Goal: Task Accomplishment & Management: Use online tool/utility

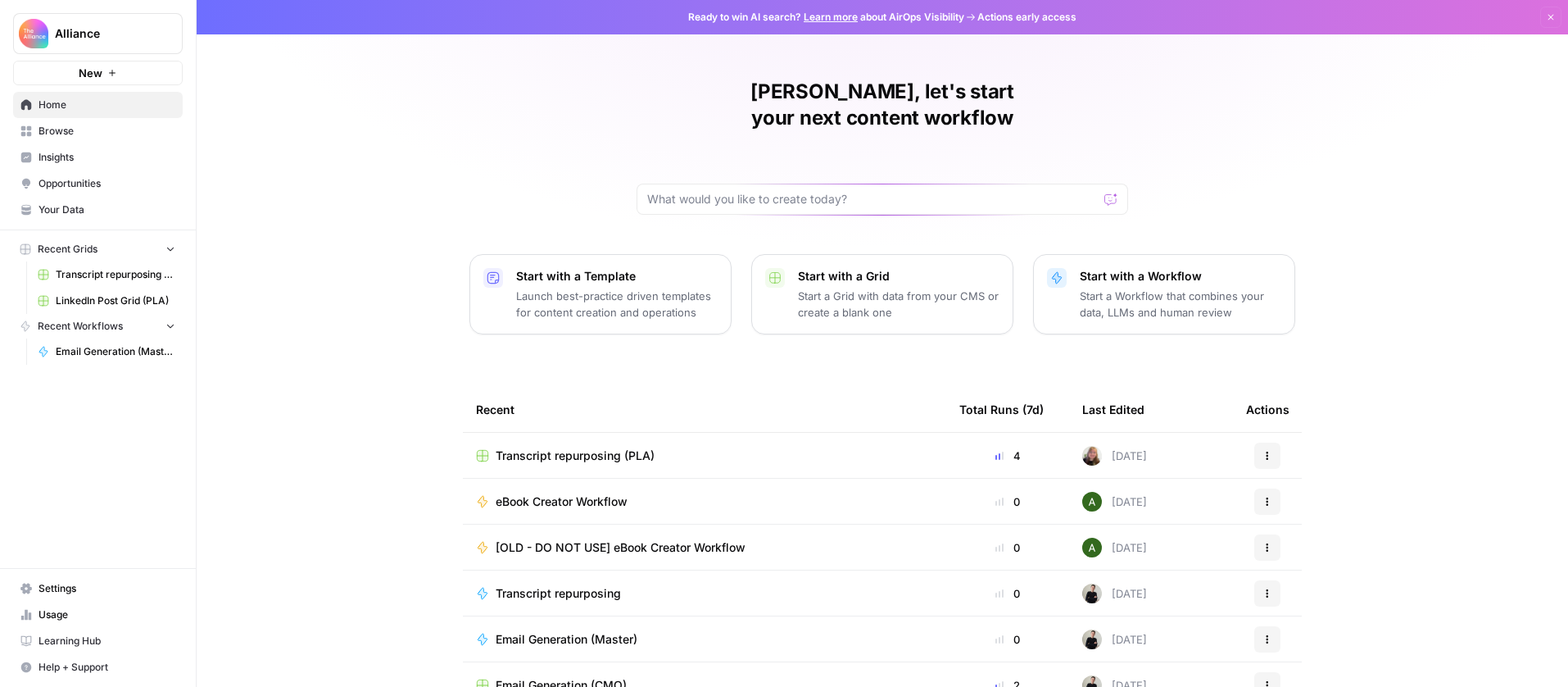
click at [92, 304] on span "LinkedIn Post Grid (PLA)" at bounding box center [114, 300] width 119 height 15
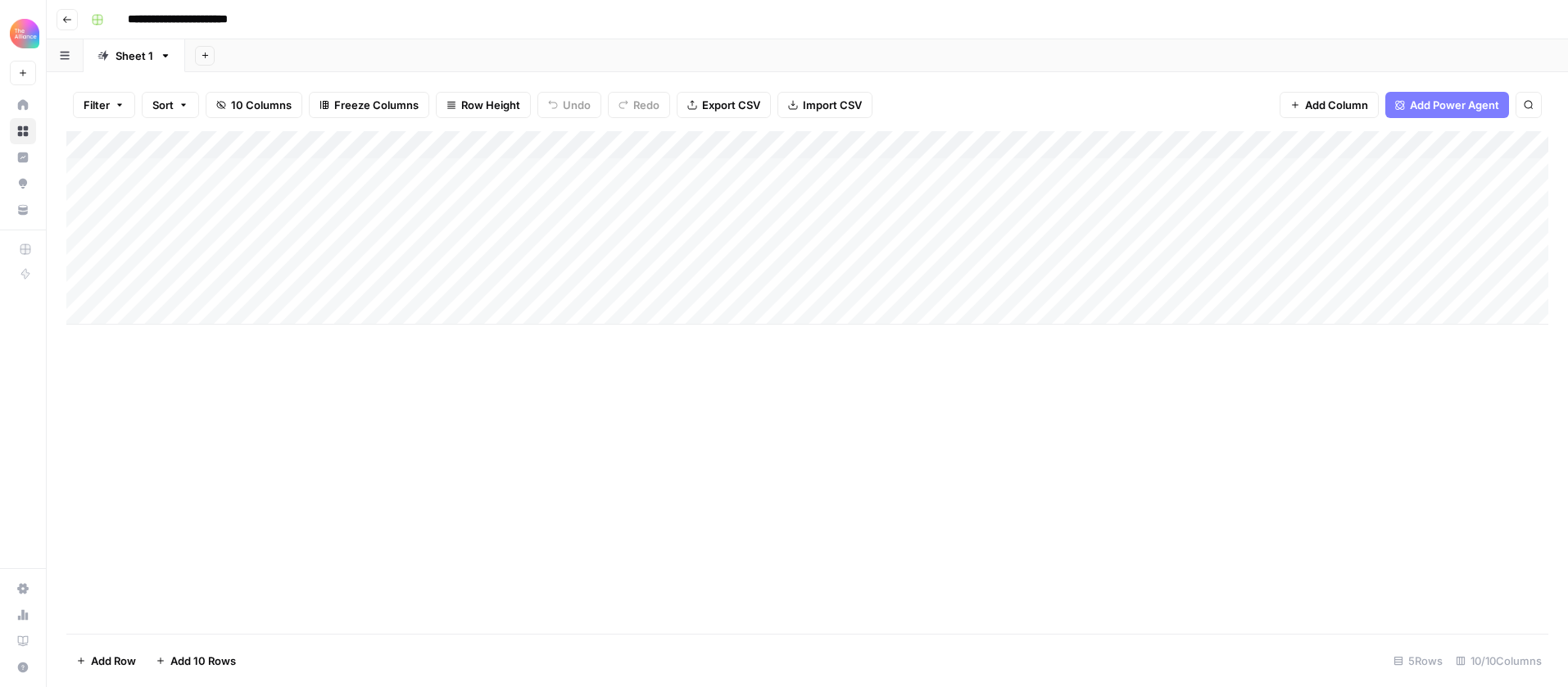
click at [202, 230] on div "Add Column" at bounding box center [807, 227] width 1482 height 193
click at [228, 230] on div "Add Column" at bounding box center [807, 227] width 1482 height 193
click at [191, 314] on button "Third-person" at bounding box center [189, 320] width 80 height 19
click at [292, 224] on div "Add Column" at bounding box center [807, 227] width 1482 height 193
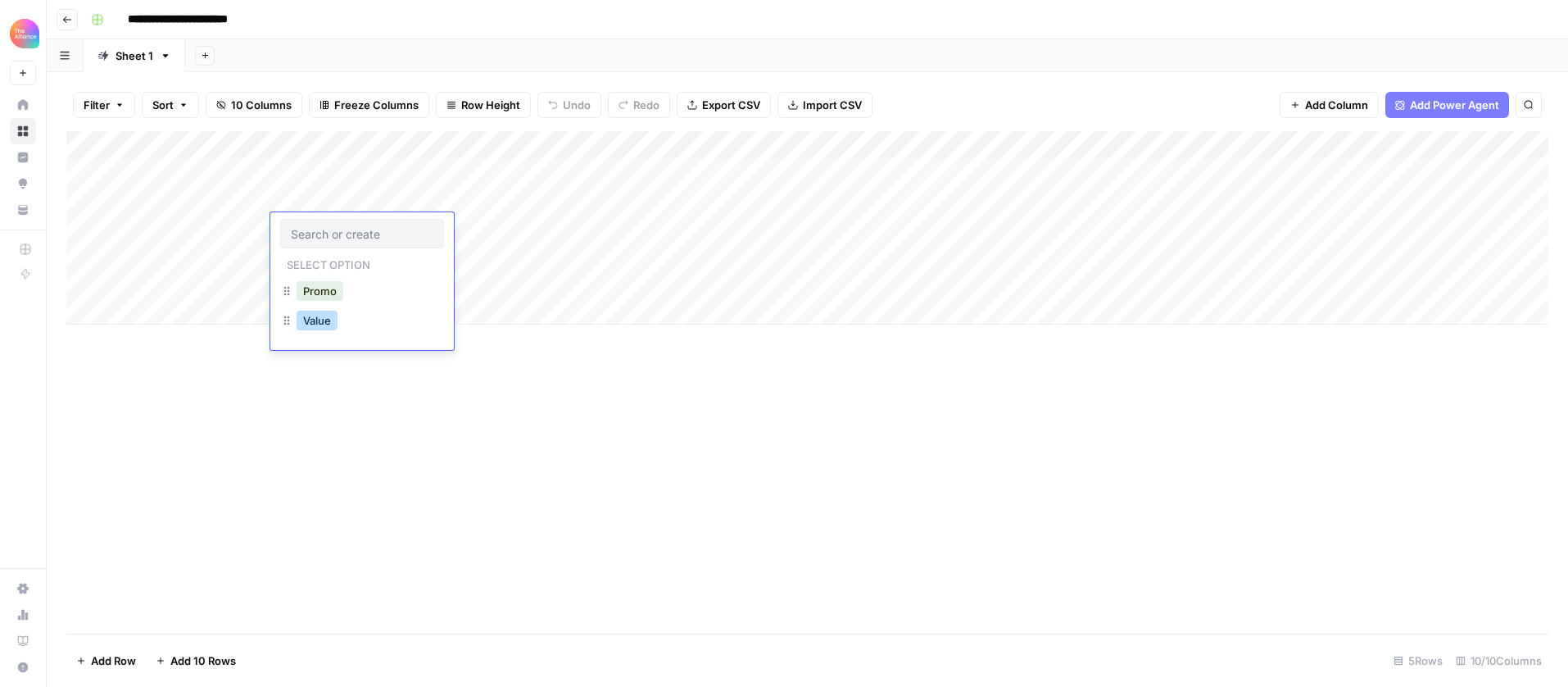
click at [330, 315] on button "Value" at bounding box center [317, 320] width 41 height 19
click at [466, 221] on div "Add Column" at bounding box center [807, 227] width 1482 height 193
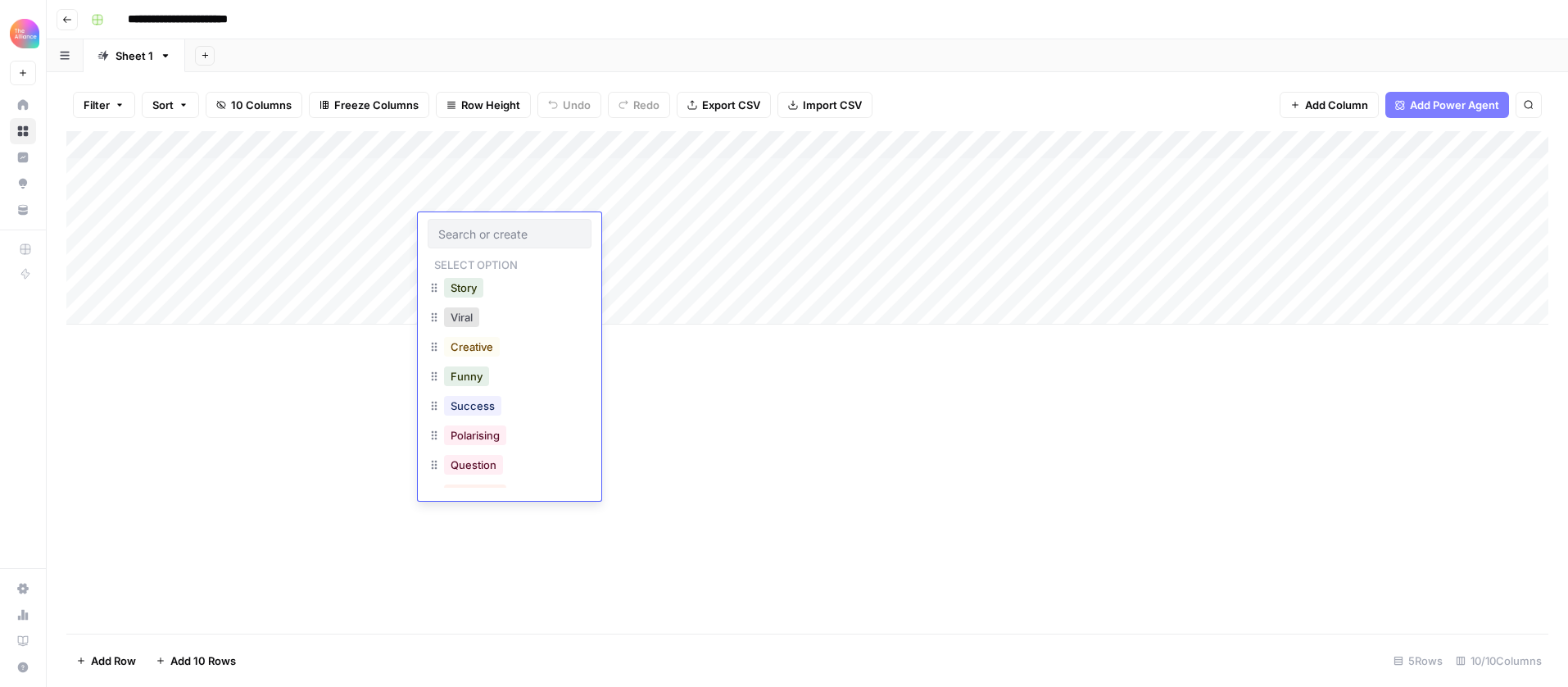
scroll to position [2, 0]
click at [494, 411] on button "Success" at bounding box center [472, 408] width 57 height 19
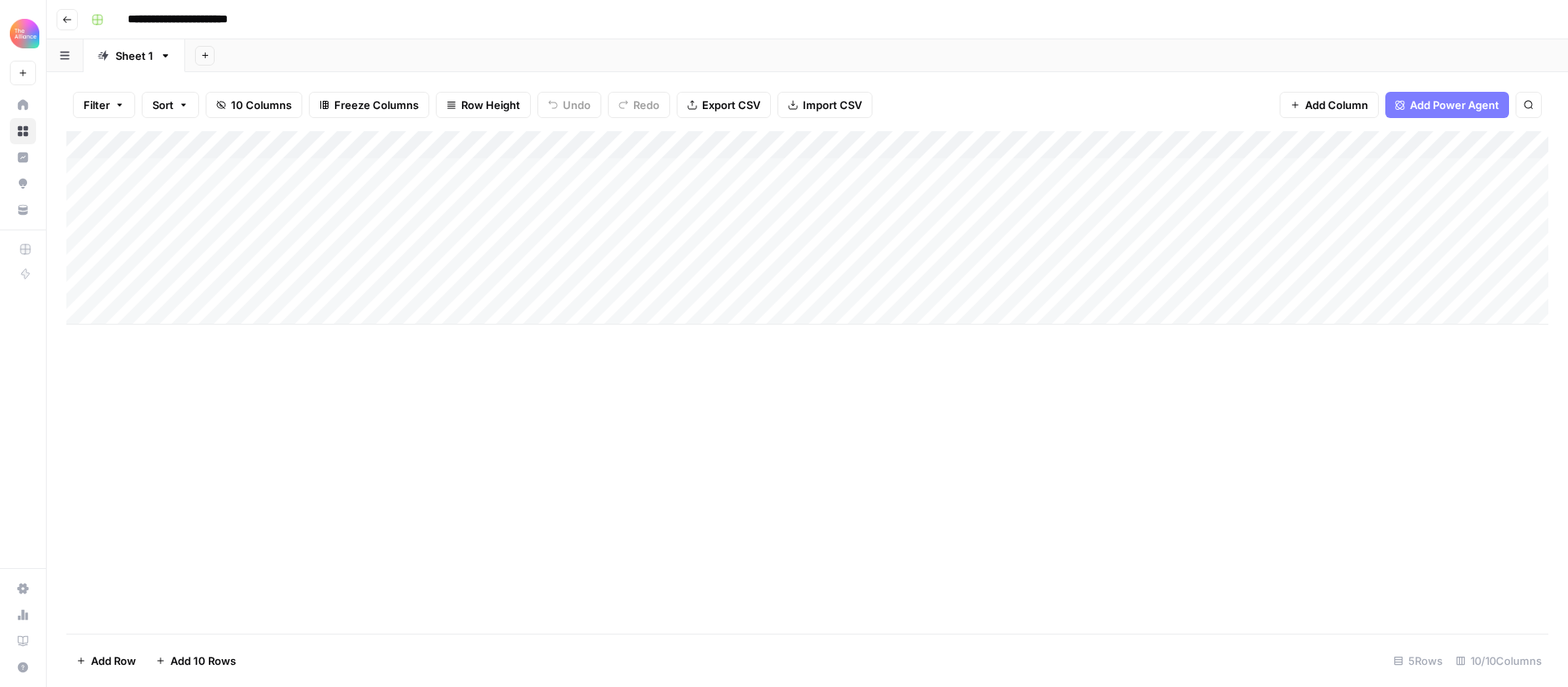
click at [1342, 203] on div "Add Column" at bounding box center [807, 227] width 1482 height 193
click at [1020, 198] on div "Add Column" at bounding box center [807, 227] width 1482 height 193
click at [1462, 204] on div "Add Column" at bounding box center [807, 227] width 1482 height 193
click at [1466, 206] on div "Add Column" at bounding box center [807, 227] width 1482 height 193
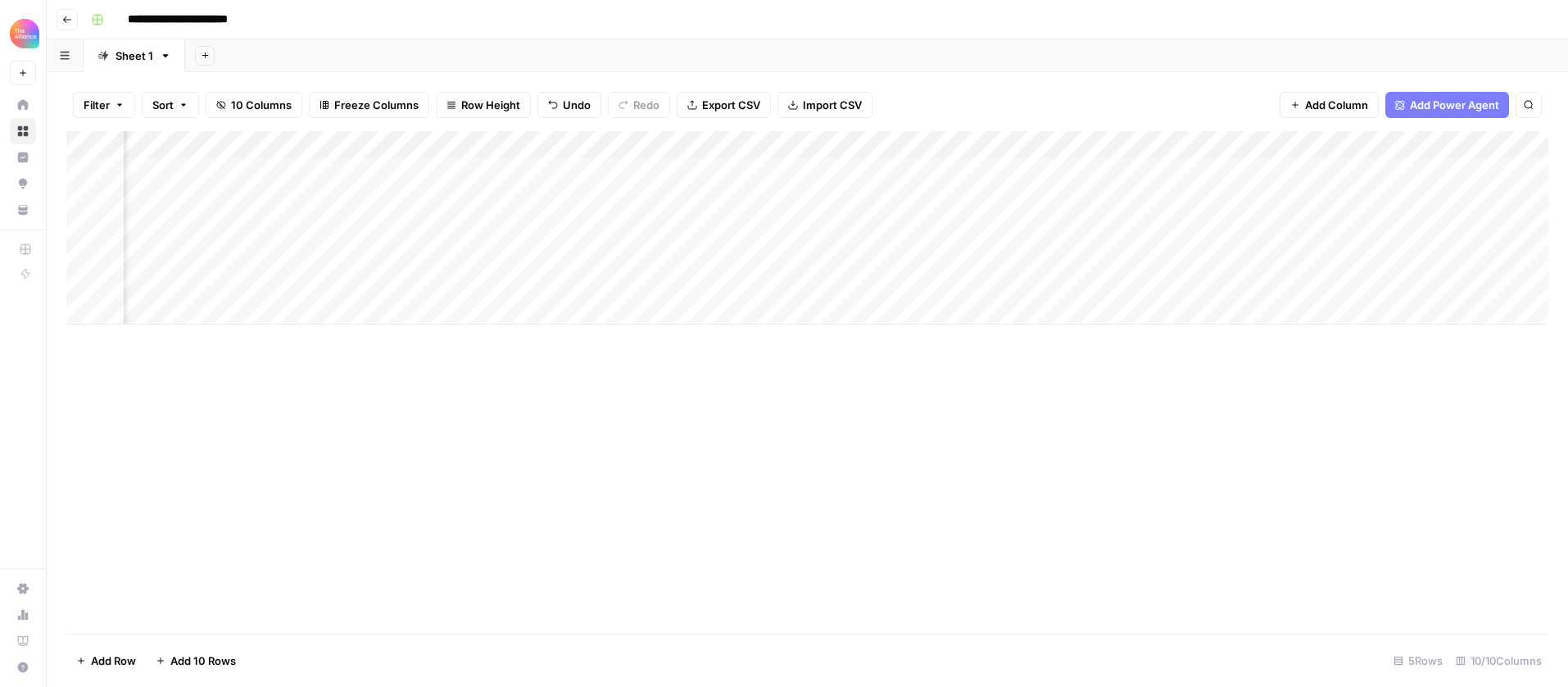
click at [1466, 206] on div at bounding box center [1474, 199] width 150 height 30
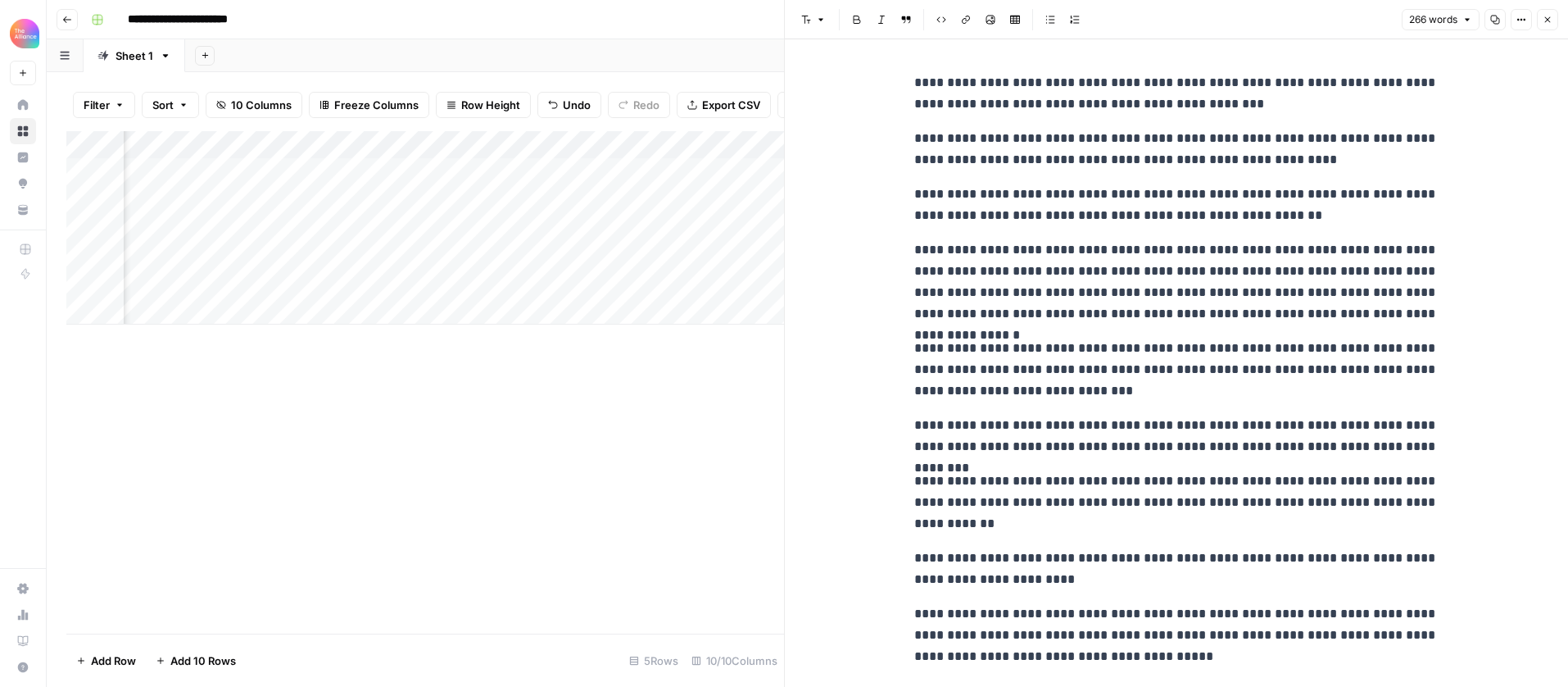
click at [596, 375] on div "Add Column" at bounding box center [425, 382] width 718 height 503
click at [1556, 23] on button "Close" at bounding box center [1548, 19] width 21 height 21
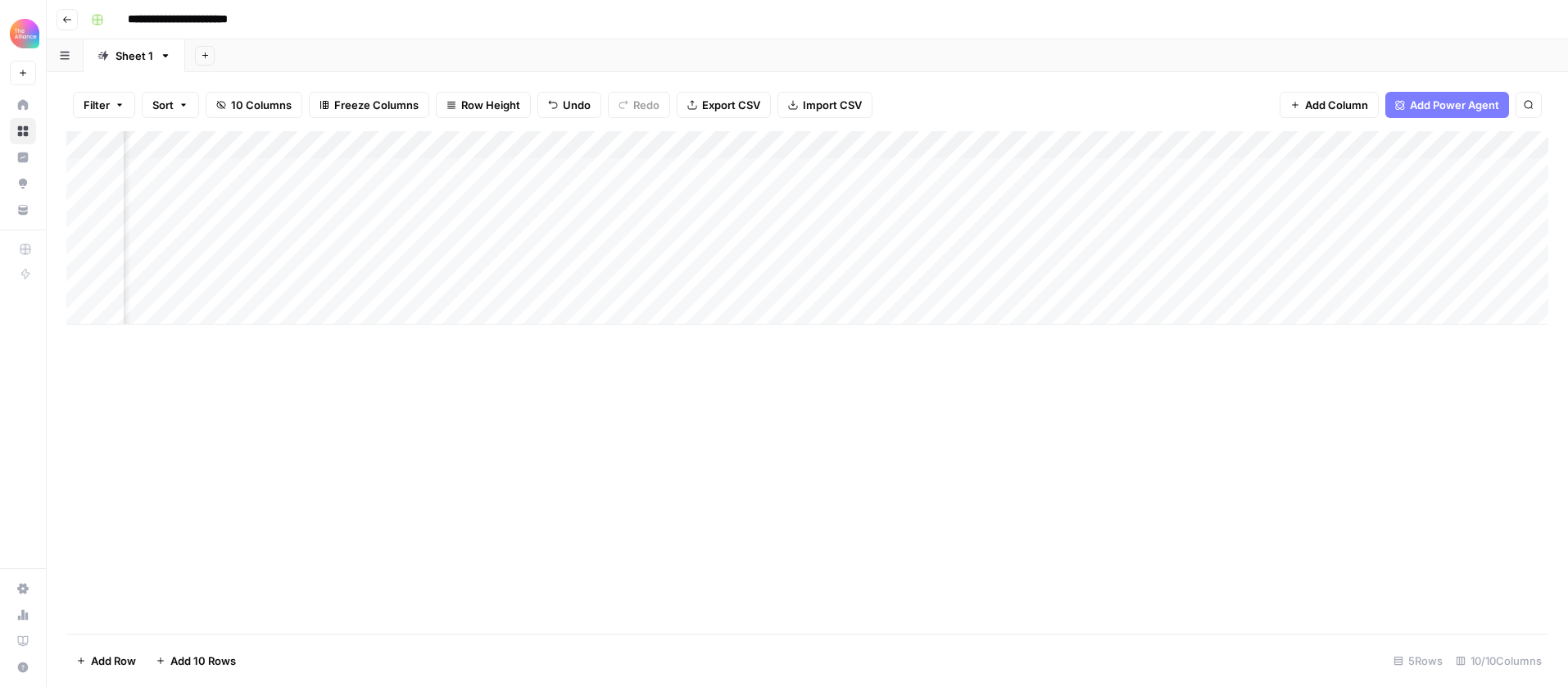
click at [309, 123] on div "Filter Sort 10 Columns Freeze Columns Row Height Undo Redo Export CSV Import CS…" at bounding box center [807, 105] width 1482 height 52
click at [233, 156] on div "Add Column" at bounding box center [807, 227] width 1482 height 193
click at [391, 301] on div "Add Column" at bounding box center [807, 227] width 1482 height 193
click at [386, 441] on div "Add Column" at bounding box center [807, 382] width 1482 height 503
click at [726, 475] on div "Add Column" at bounding box center [807, 382] width 1482 height 503
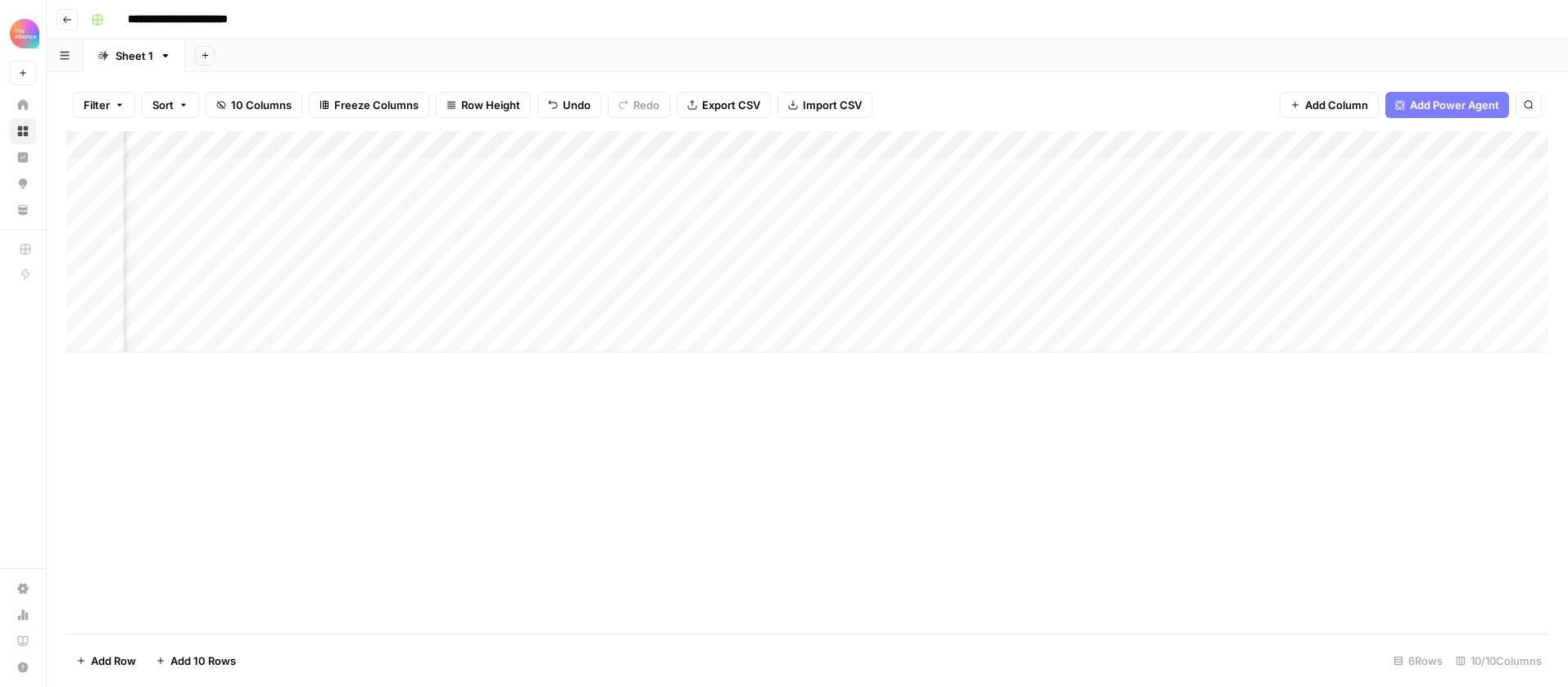
drag, startPoint x: 283, startPoint y: 613, endPoint x: 464, endPoint y: 626, distance: 181.5
click at [476, 629] on div "Add Column" at bounding box center [807, 382] width 1482 height 503
click at [85, 393] on div "Add Column" at bounding box center [807, 382] width 1482 height 503
click at [340, 479] on div "Add Column" at bounding box center [807, 382] width 1482 height 503
click at [203, 298] on div "Add Column" at bounding box center [807, 242] width 1482 height 221
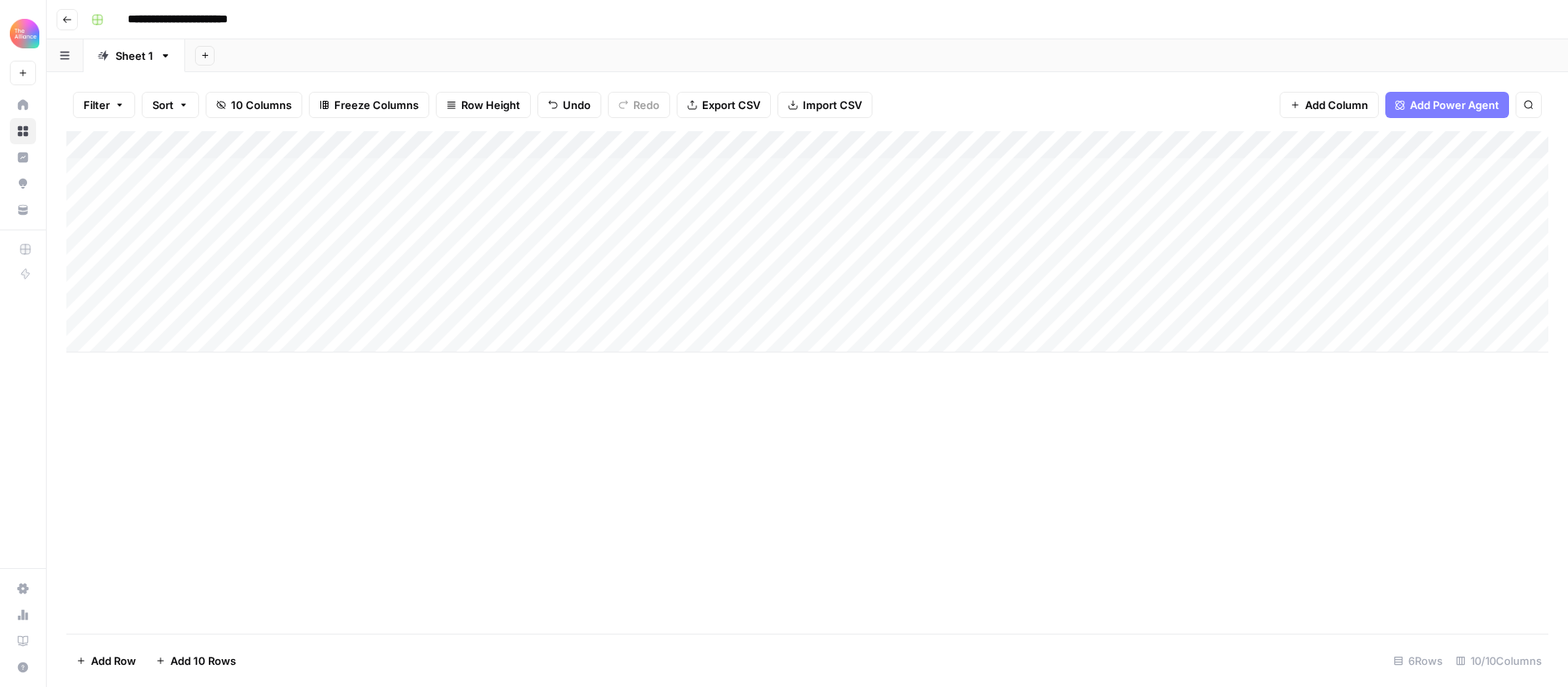
click at [240, 465] on div "Add Column" at bounding box center [807, 382] width 1482 height 503
click at [524, 228] on div "Add Column" at bounding box center [807, 242] width 1482 height 221
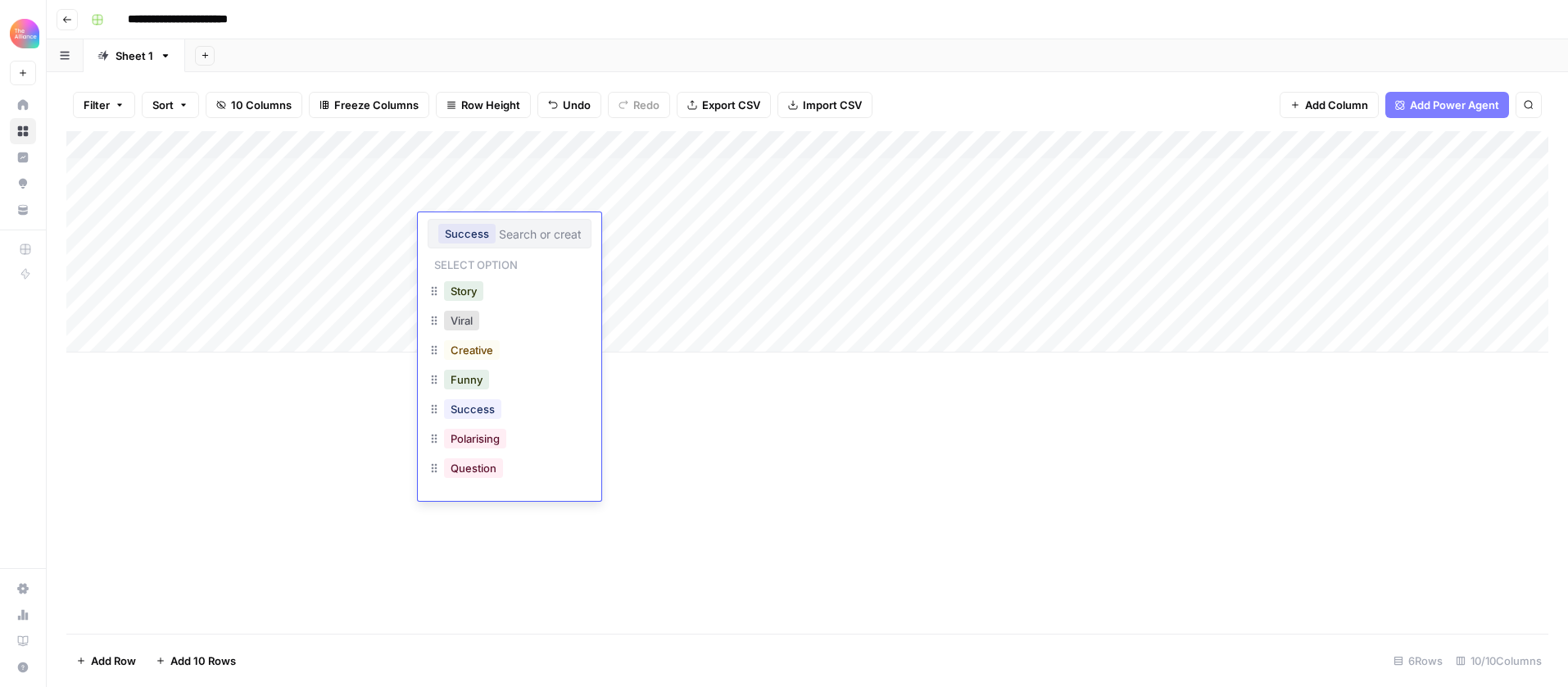
click at [806, 504] on div "Add Column" at bounding box center [807, 382] width 1482 height 503
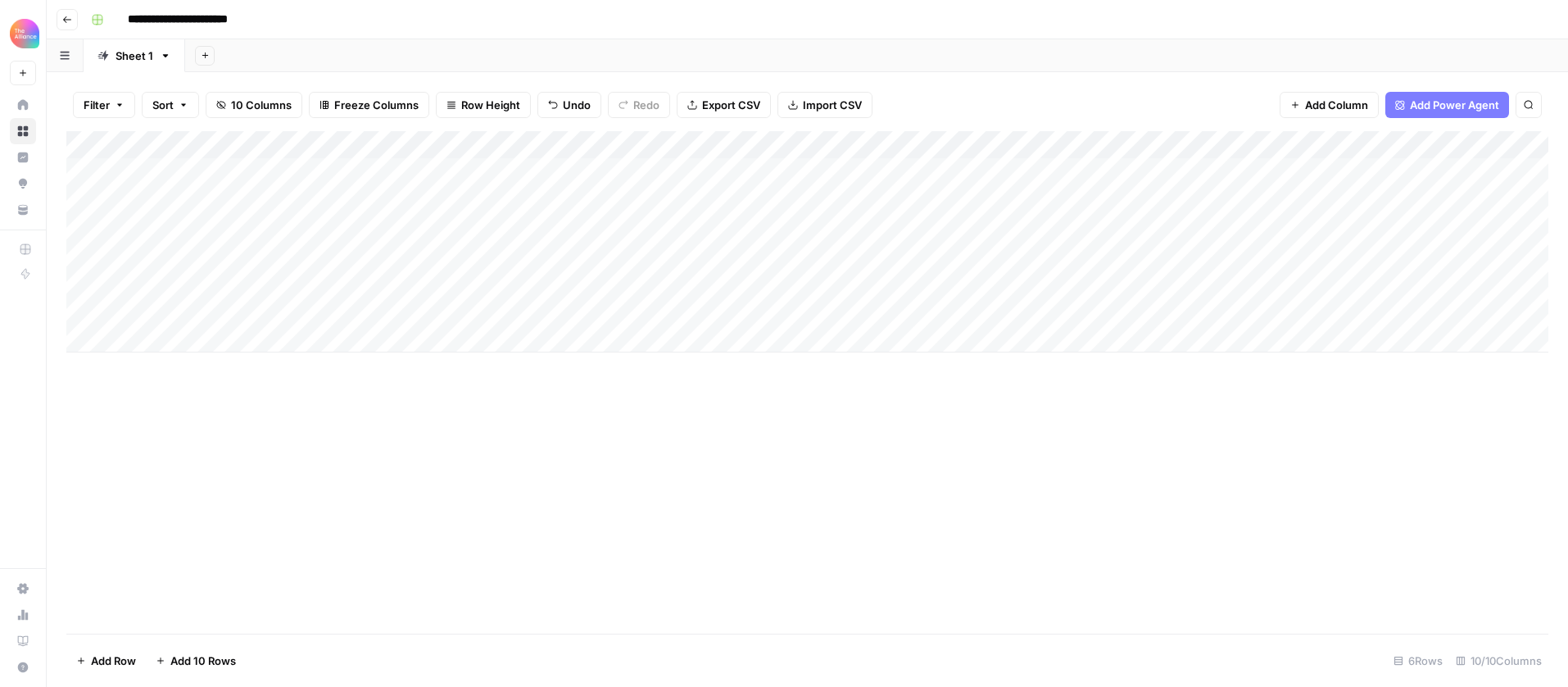
click at [1439, 198] on div "Add Column" at bounding box center [807, 242] width 1482 height 221
click at [1435, 203] on div "Add Column" at bounding box center [807, 242] width 1482 height 221
click at [1395, 217] on textarea "**********" at bounding box center [1395, 209] width 328 height 40
drag, startPoint x: 1316, startPoint y: 414, endPoint x: 1332, endPoint y: 369, distance: 47.8
click at [1317, 414] on div "Add Column" at bounding box center [807, 382] width 1482 height 503
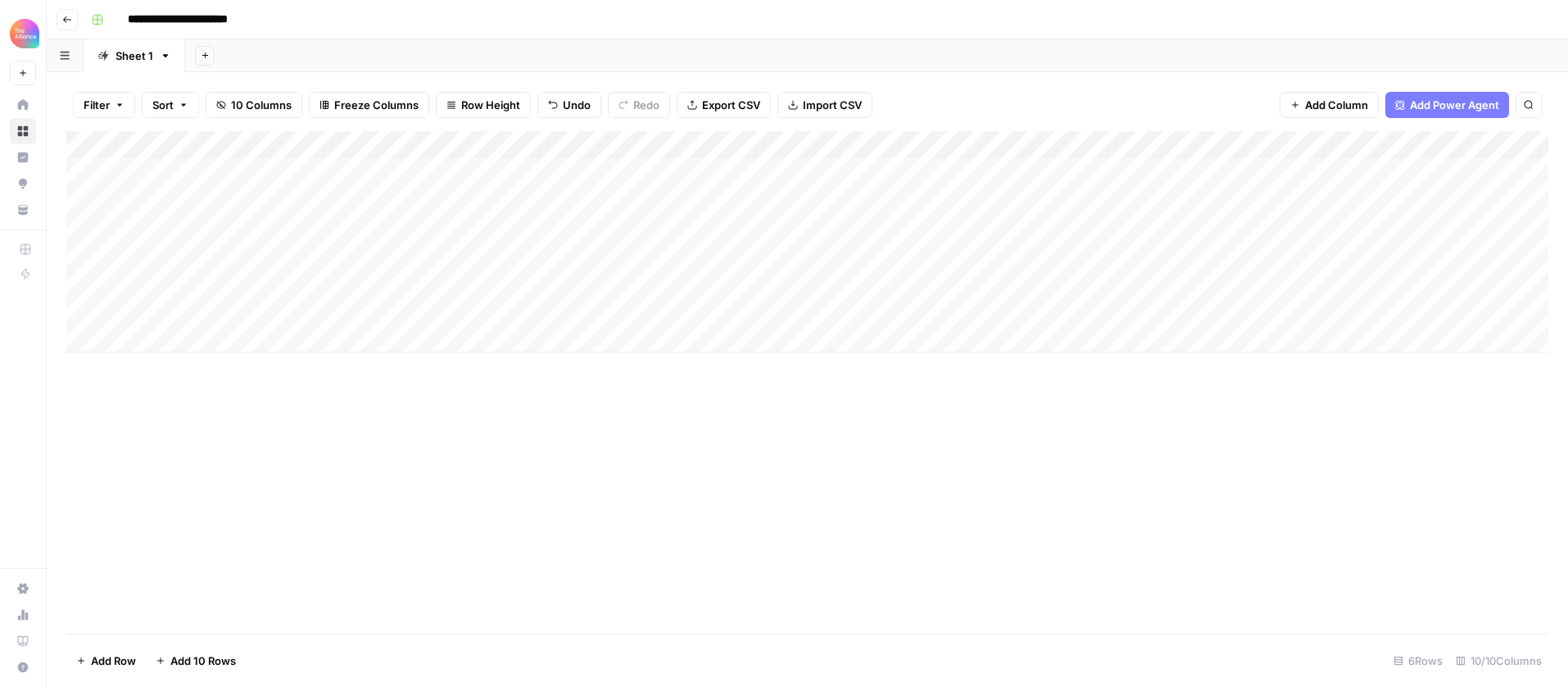
click at [1365, 228] on div "Add Column" at bounding box center [807, 242] width 1482 height 221
click at [546, 592] on div "Add Column" at bounding box center [807, 382] width 1482 height 503
click at [720, 542] on div "Add Column" at bounding box center [807, 382] width 1482 height 503
click at [1275, 276] on div "Add Column" at bounding box center [807, 242] width 1482 height 221
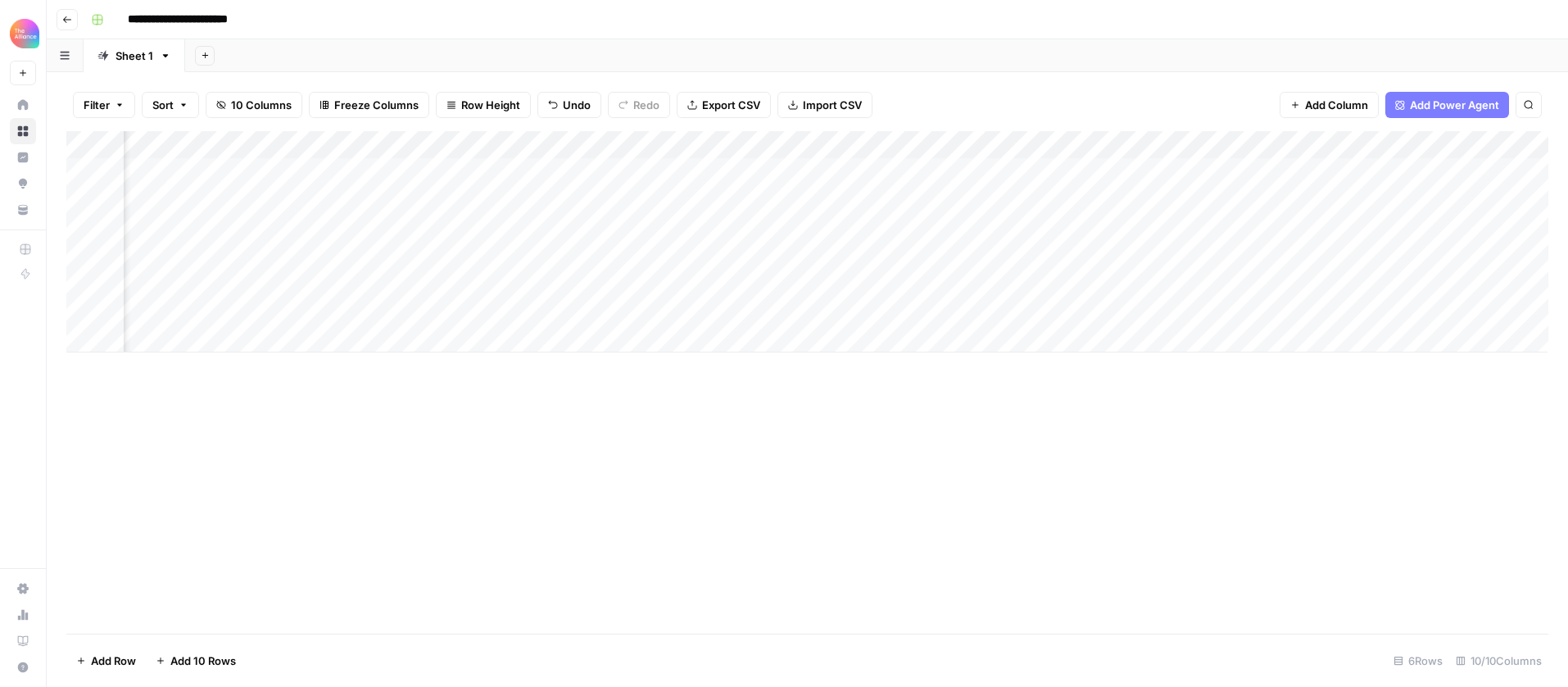
click at [895, 221] on div "Add Column" at bounding box center [807, 242] width 1482 height 221
click at [882, 201] on div "Add Column" at bounding box center [807, 242] width 1482 height 221
click at [1063, 409] on div "Add Column" at bounding box center [807, 382] width 1482 height 503
click at [1060, 230] on div "Add Column" at bounding box center [807, 242] width 1482 height 221
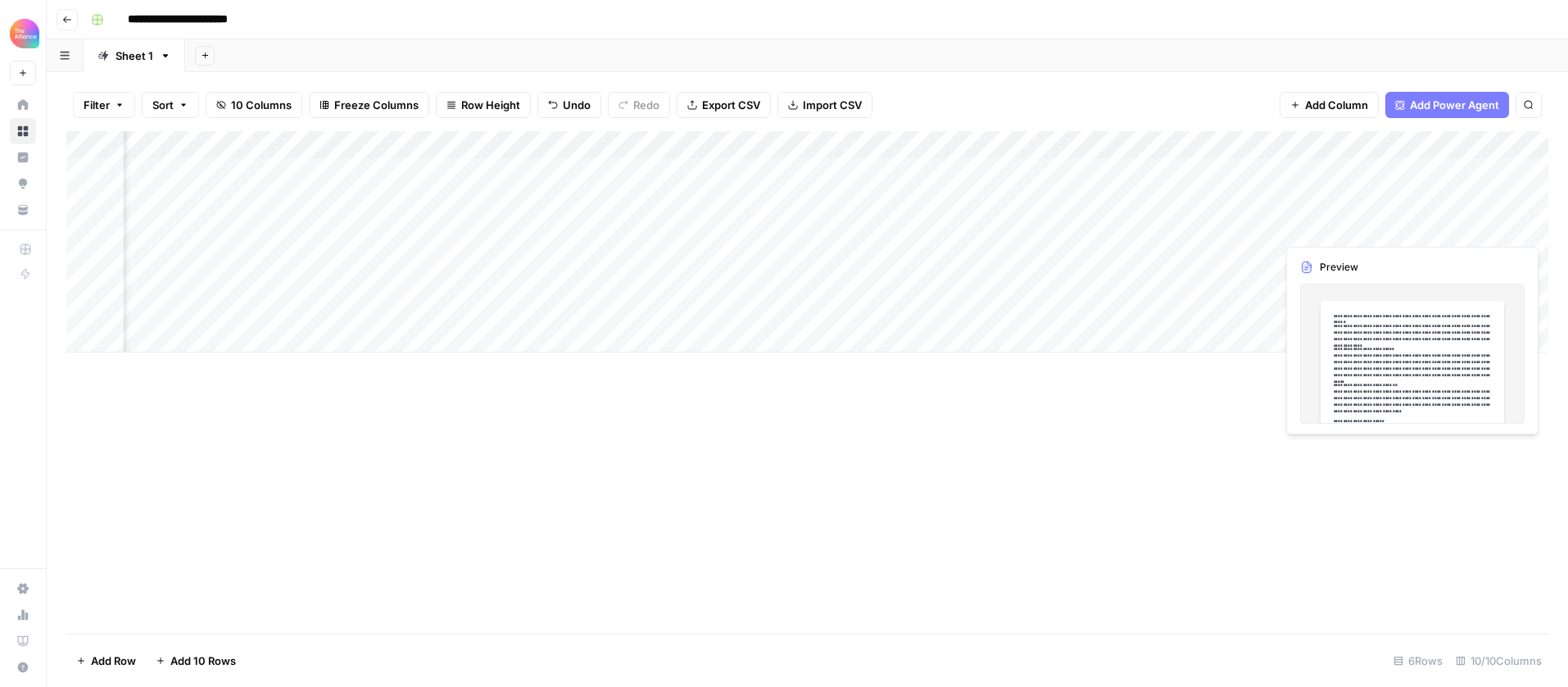
click at [1432, 234] on div "Add Column" at bounding box center [807, 242] width 1482 height 221
click at [1453, 229] on div "Add Column" at bounding box center [807, 242] width 1482 height 221
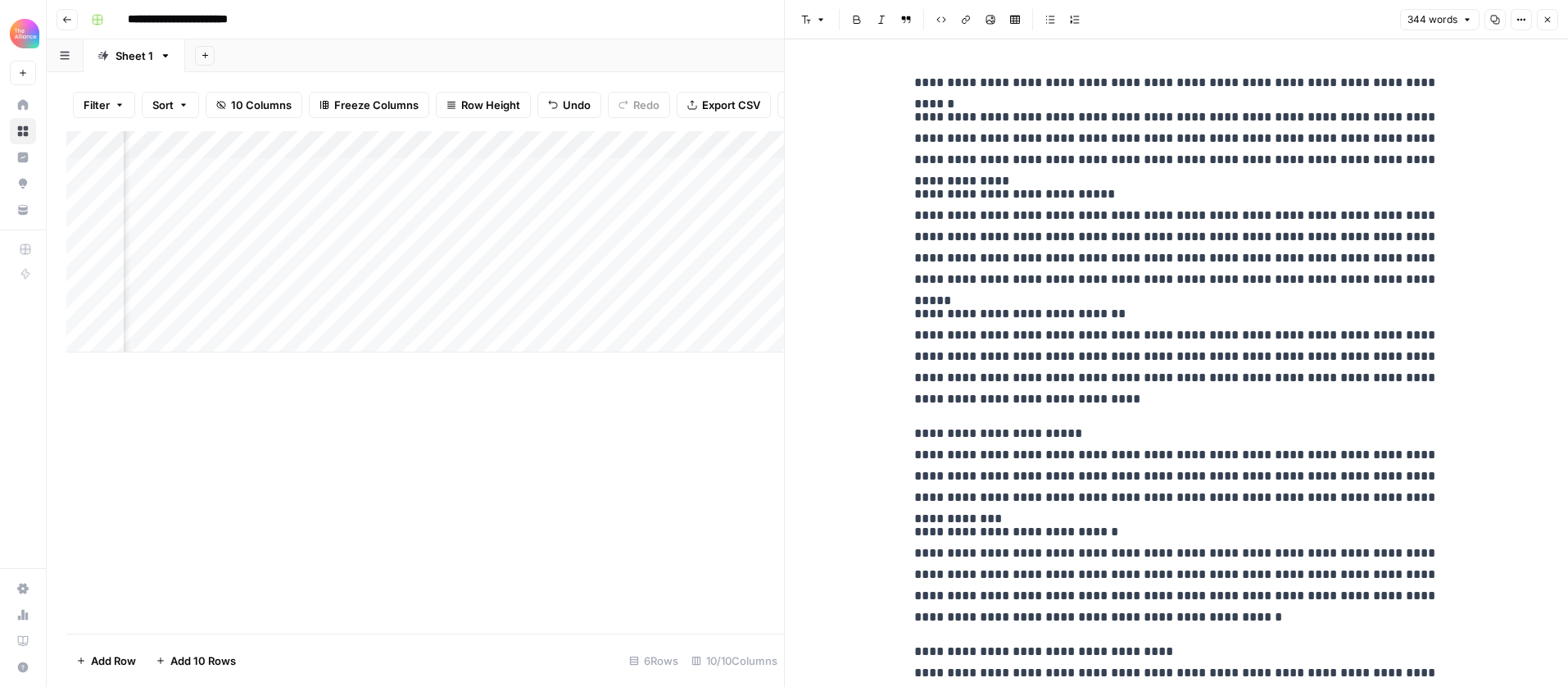
click at [683, 488] on div "Add Column" at bounding box center [425, 382] width 718 height 503
click at [456, 450] on div "Add Column" at bounding box center [425, 382] width 718 height 503
click at [513, 572] on div "Add Column" at bounding box center [425, 382] width 718 height 503
click at [1546, 18] on icon "button" at bounding box center [1548, 20] width 6 height 6
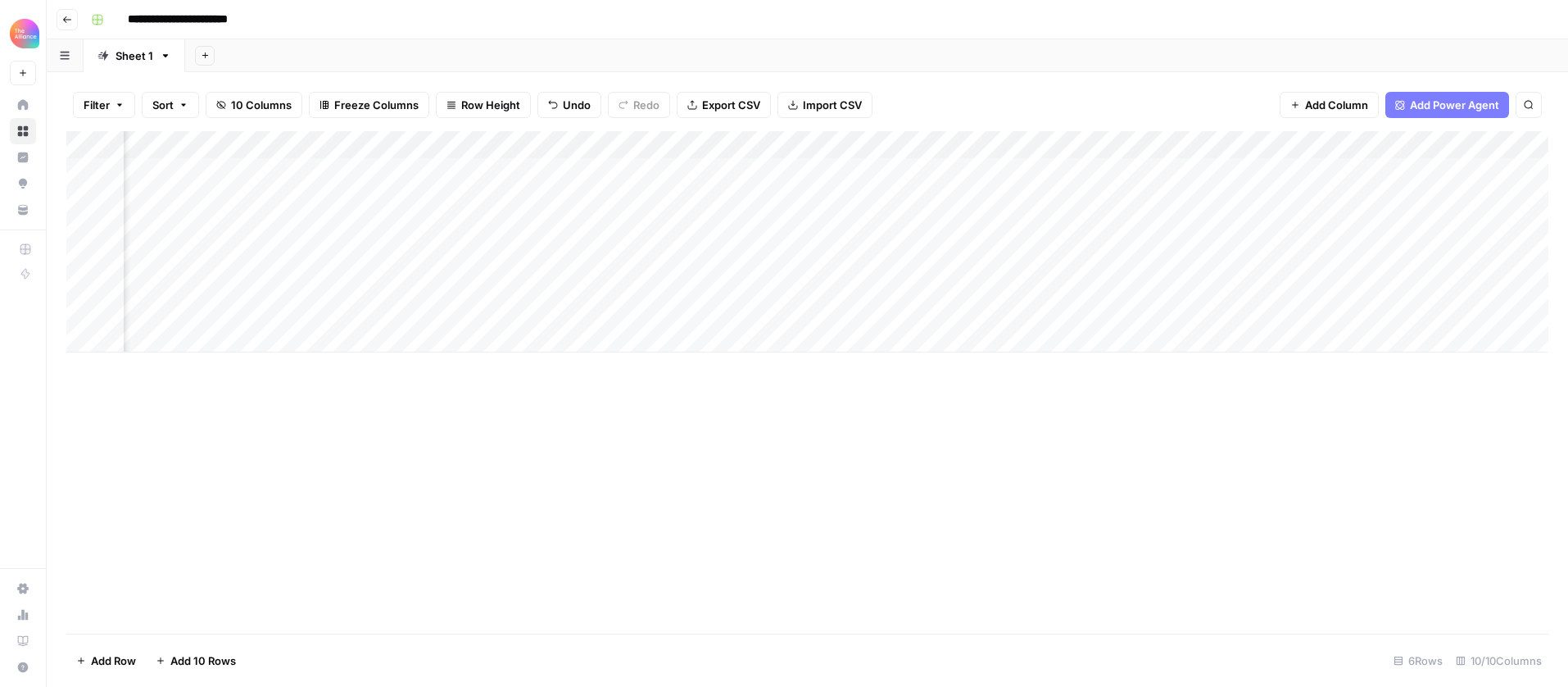
click at [709, 236] on div "Add Column" at bounding box center [807, 242] width 1482 height 221
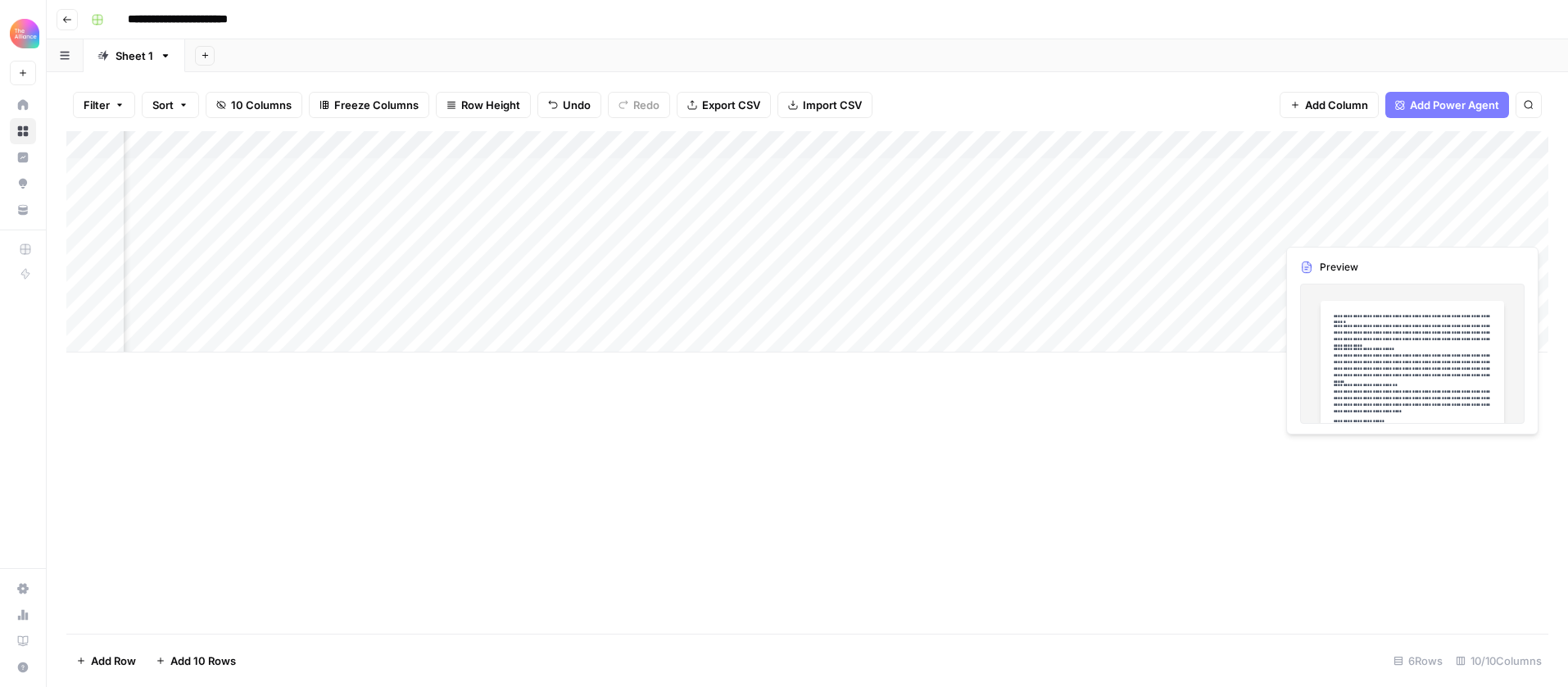
click at [1432, 222] on div "Add Column" at bounding box center [807, 242] width 1482 height 221
click at [1432, 222] on div at bounding box center [1474, 227] width 150 height 30
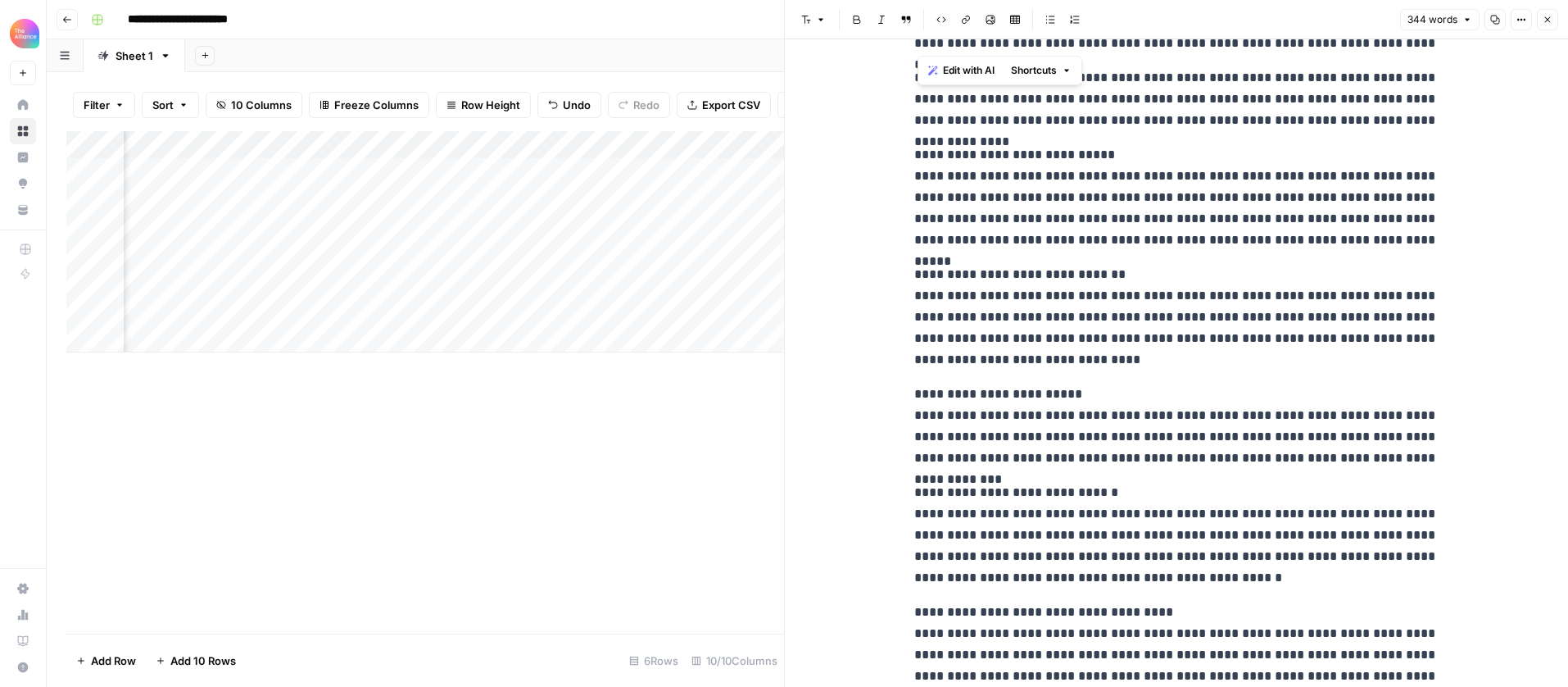
scroll to position [210, 0]
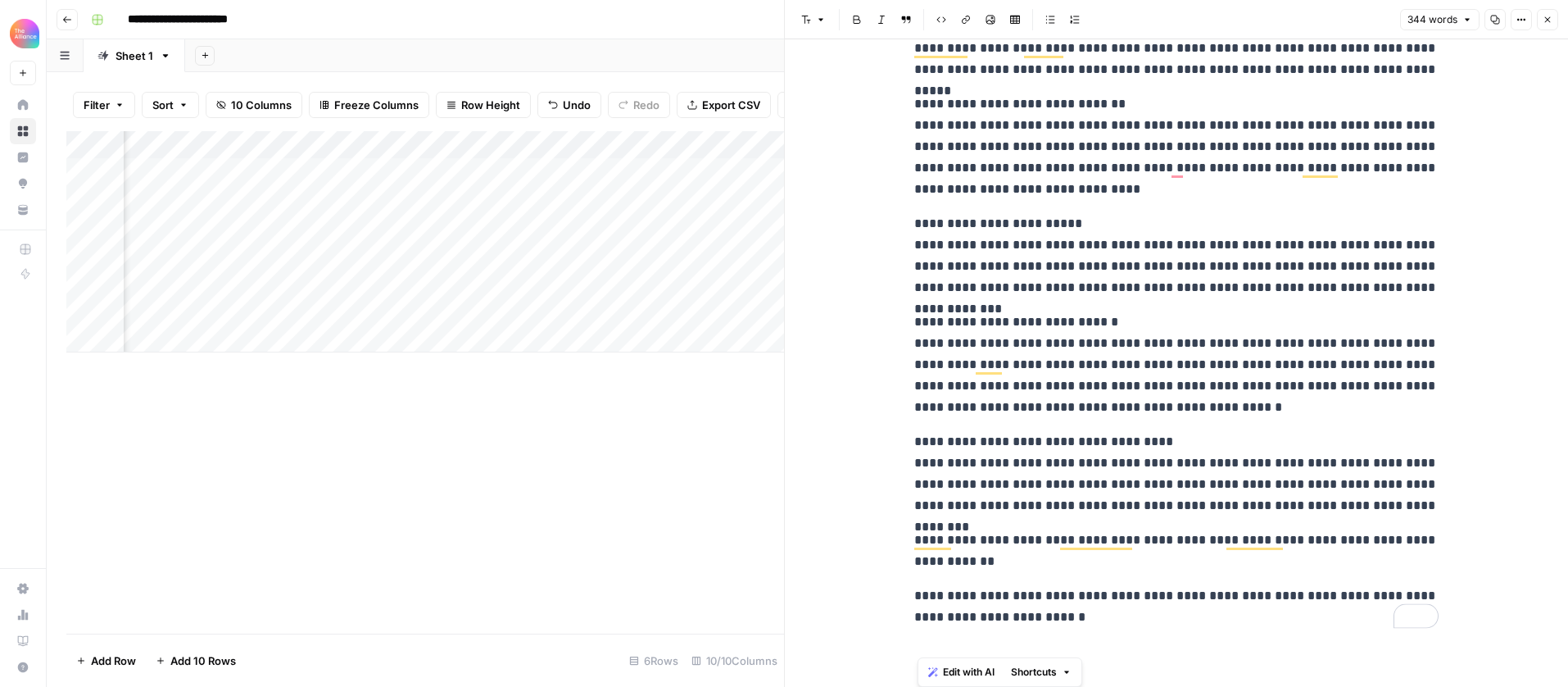
drag, startPoint x: 917, startPoint y: 124, endPoint x: 1161, endPoint y: 687, distance: 613.6
click at [1161, 686] on html "**********" at bounding box center [784, 344] width 1568 height 687
copy div "**********"
